Goal: Register for event/course

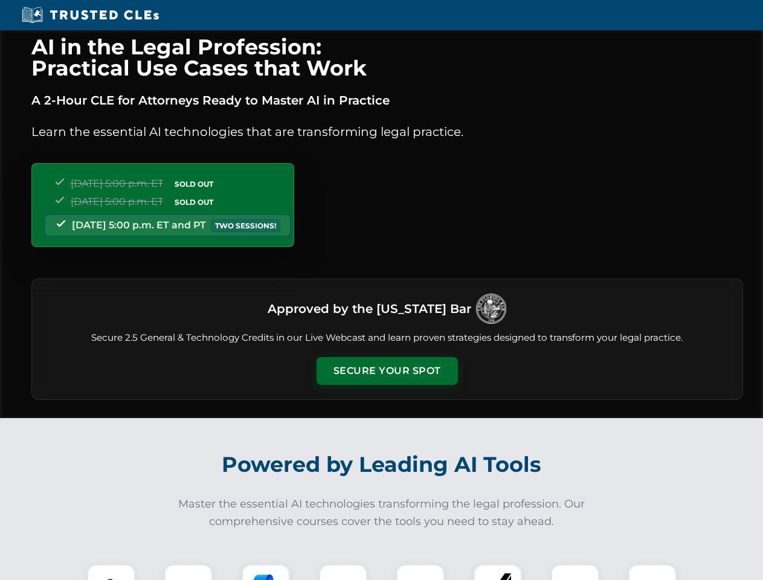
click at [386, 371] on button "Secure Your Spot" at bounding box center [386, 371] width 141 height 28
click at [111, 572] on img at bounding box center [111, 588] width 35 height 35
